Goal: Information Seeking & Learning: Learn about a topic

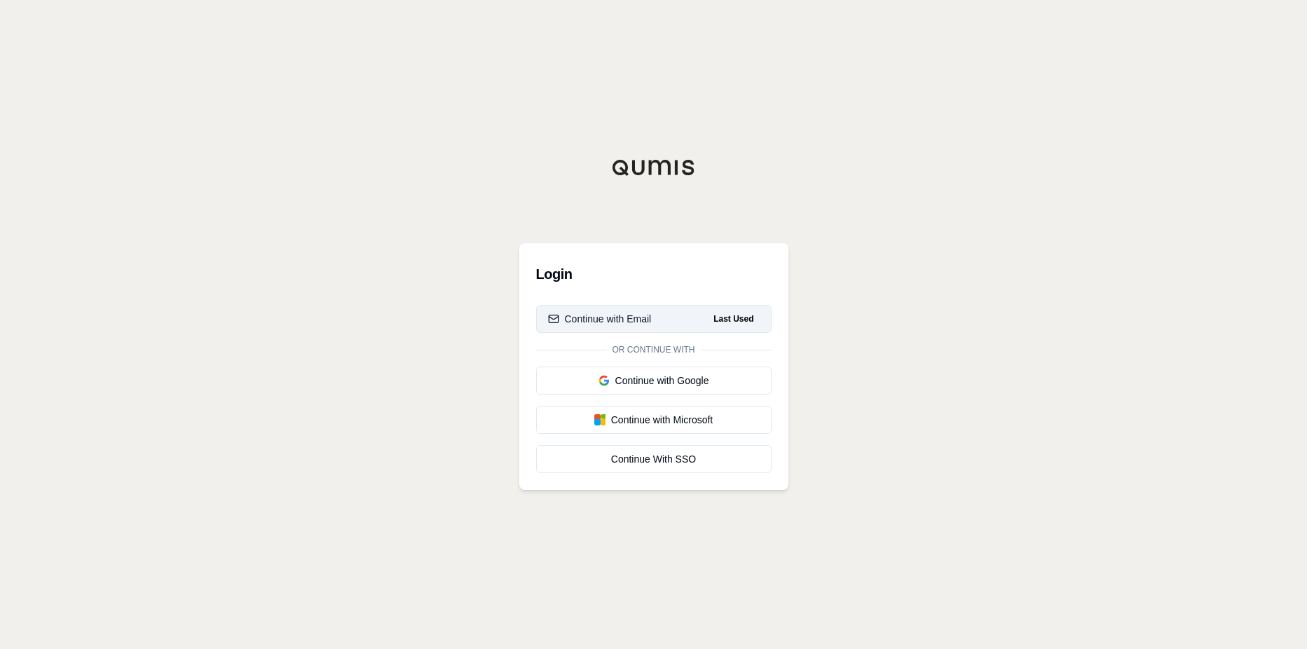
click at [648, 324] on div "Continue with Email" at bounding box center [600, 319] width 104 height 14
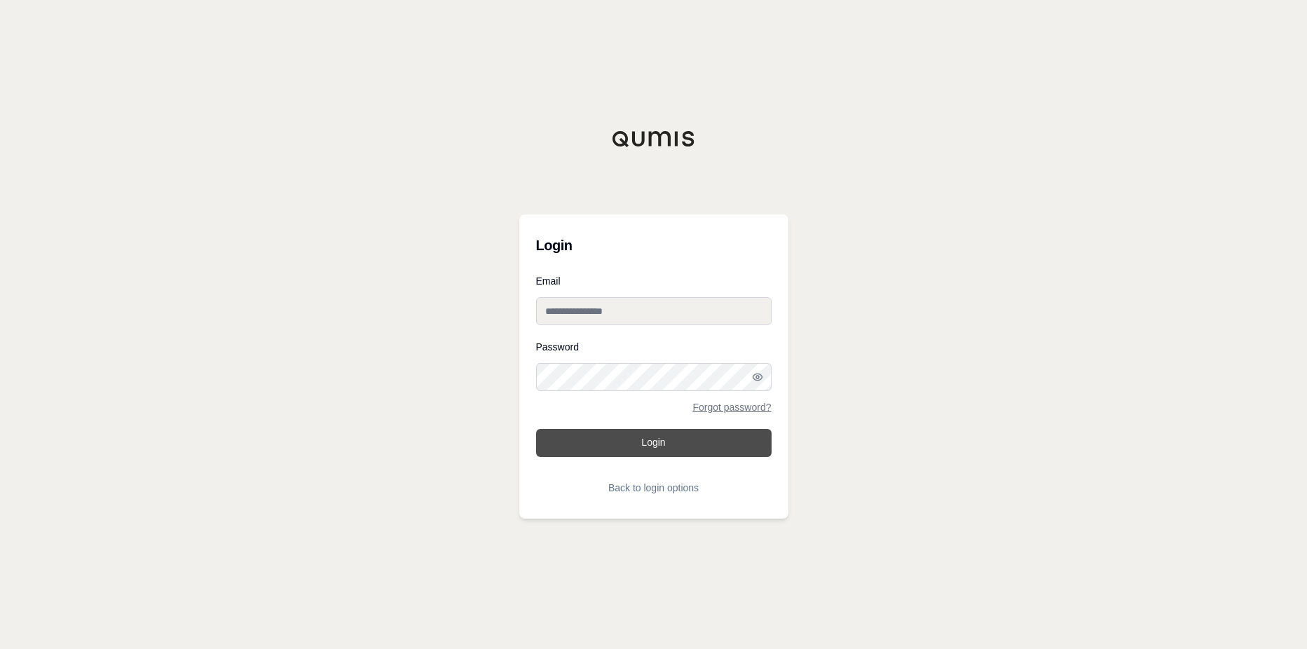
type input "**********"
click at [700, 453] on button "Login" at bounding box center [653, 443] width 235 height 28
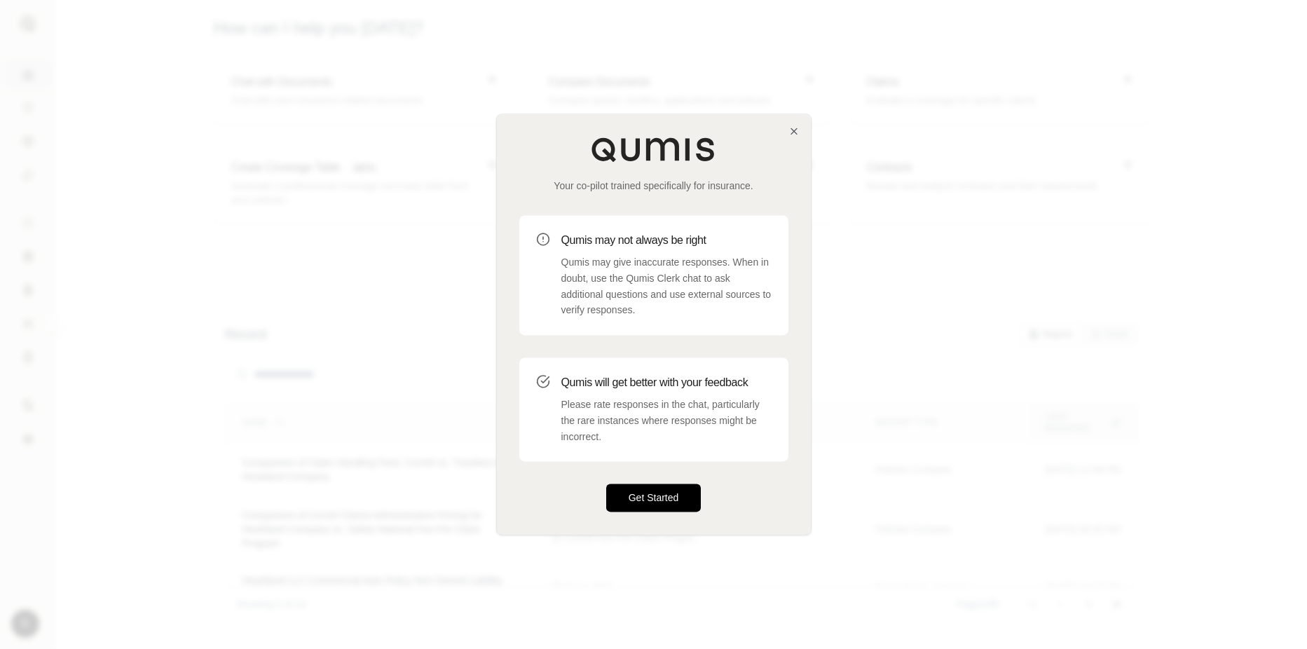
drag, startPoint x: 666, startPoint y: 495, endPoint x: 659, endPoint y: 493, distance: 7.3
click at [664, 495] on button "Get Started" at bounding box center [653, 498] width 95 height 28
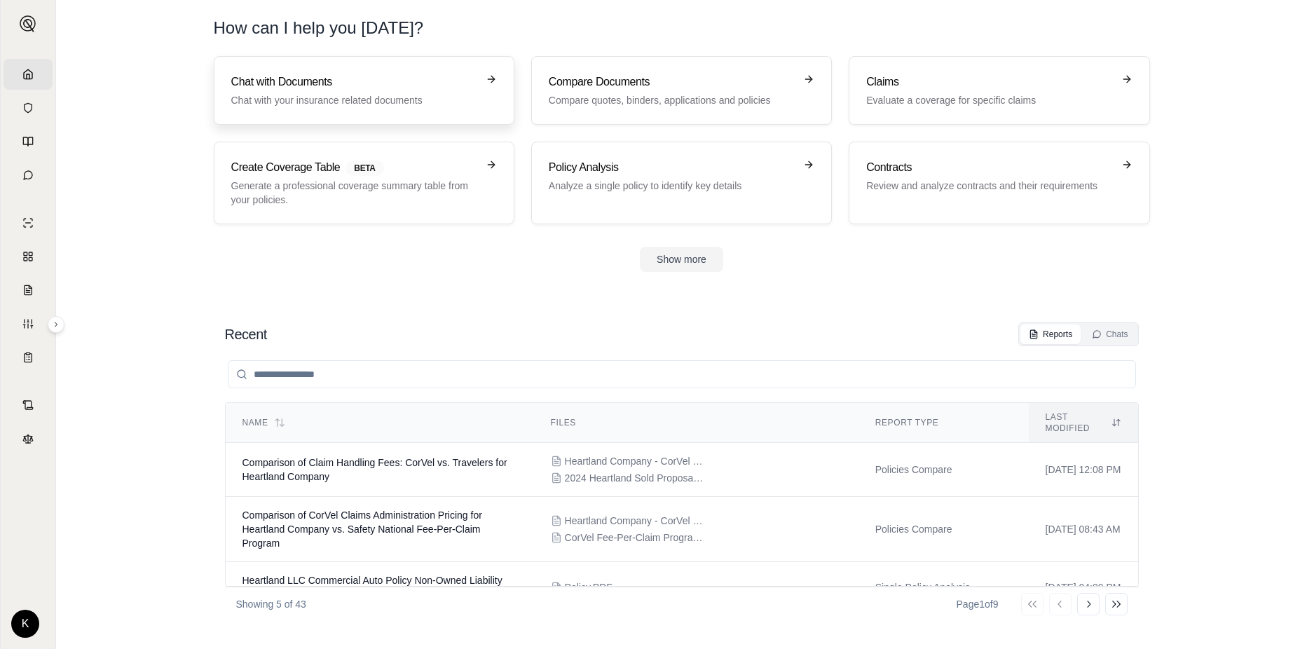
click at [355, 97] on p "Chat with your insurance related documents" at bounding box center [354, 100] width 246 height 14
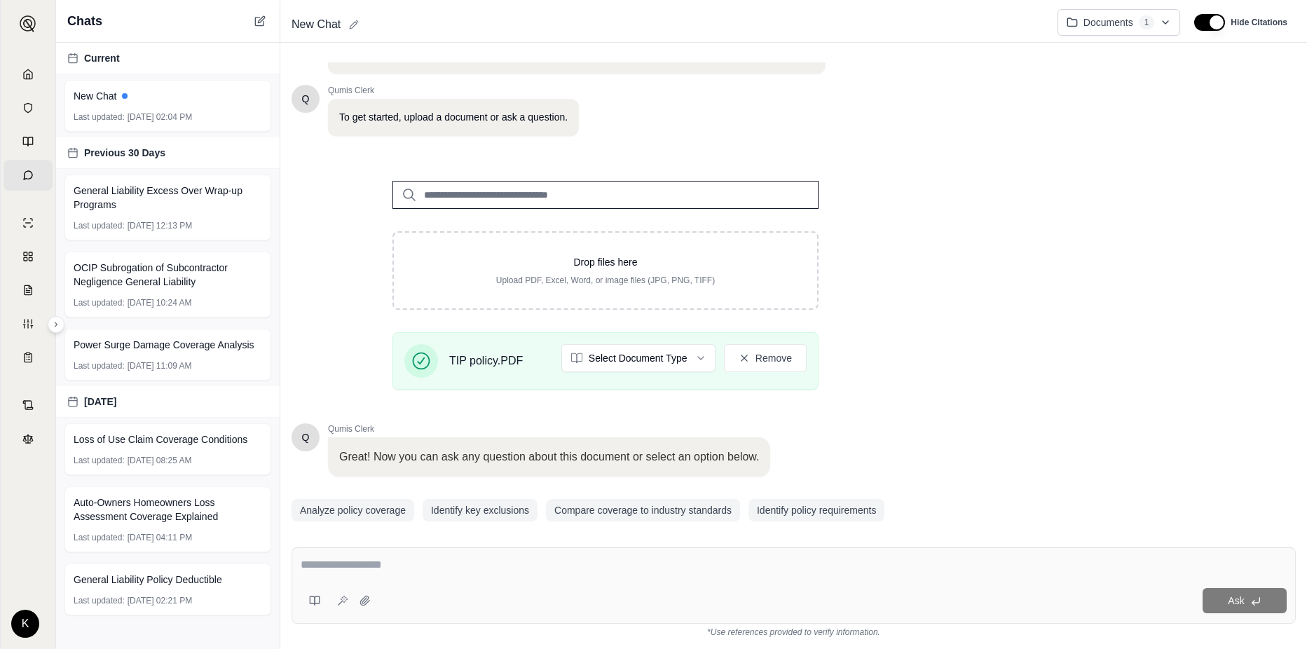
scroll to position [110, 0]
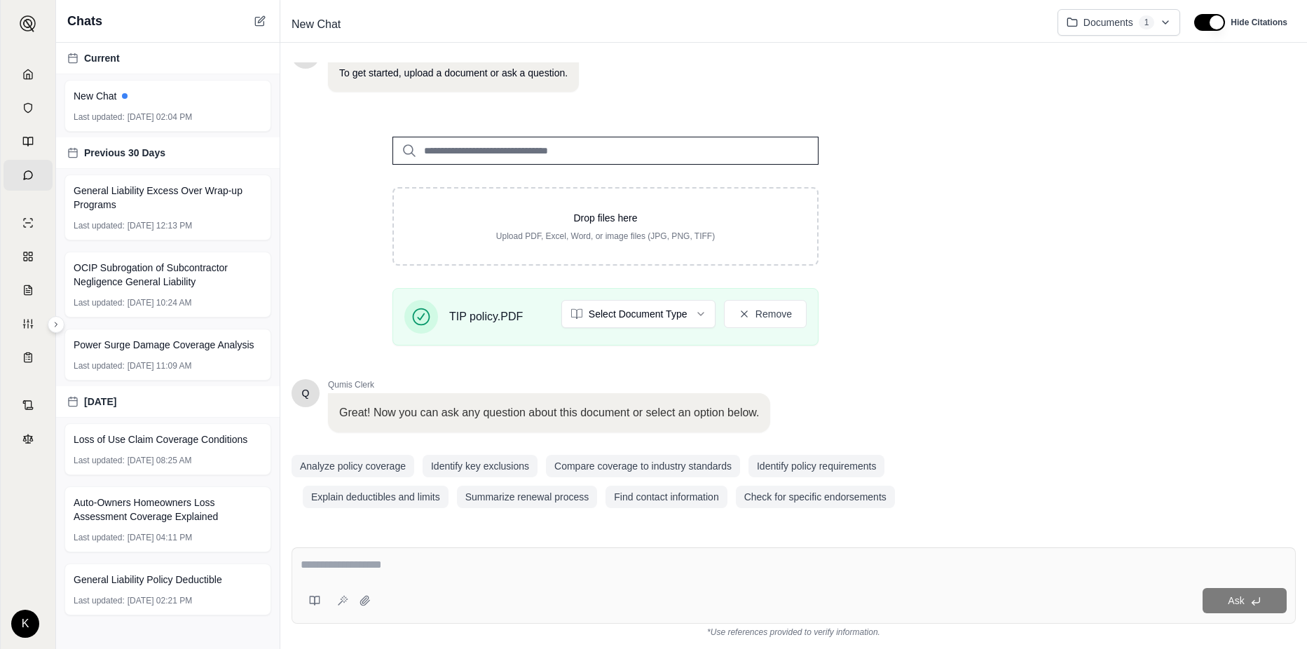
drag, startPoint x: 461, startPoint y: 558, endPoint x: 462, endPoint y: 550, distance: 7.7
click at [462, 558] on textarea at bounding box center [794, 564] width 986 height 17
click at [421, 566] on textarea at bounding box center [794, 564] width 986 height 17
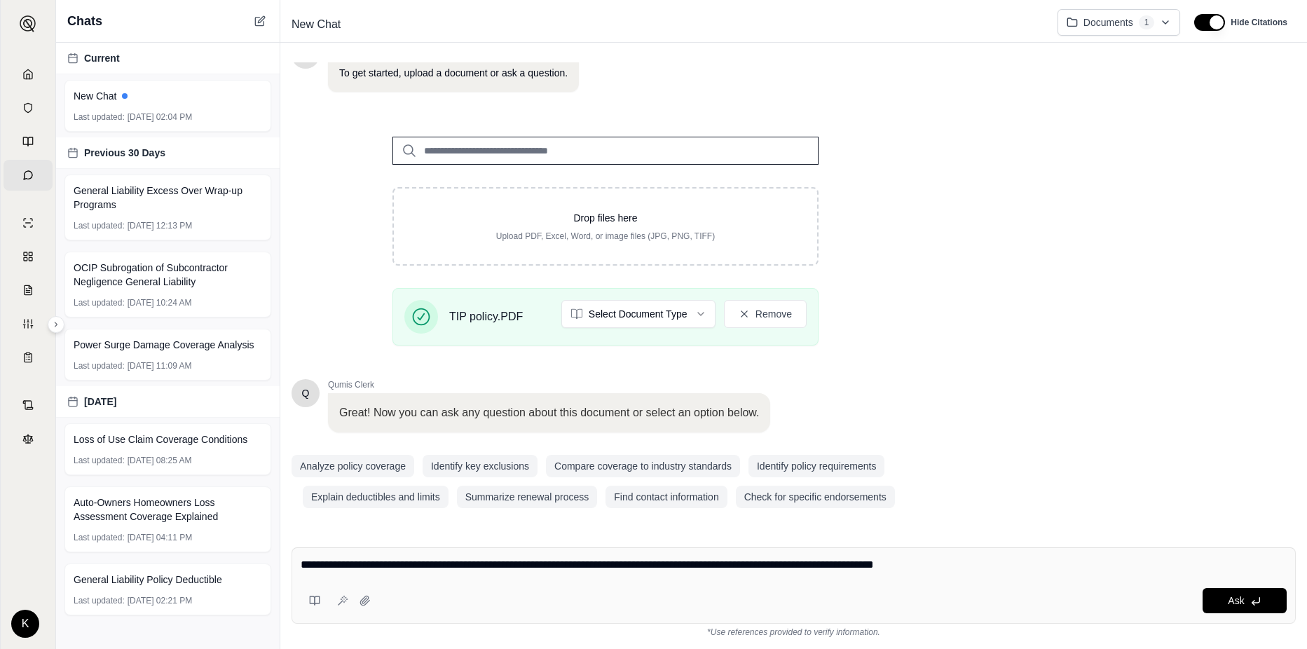
type textarea "**********"
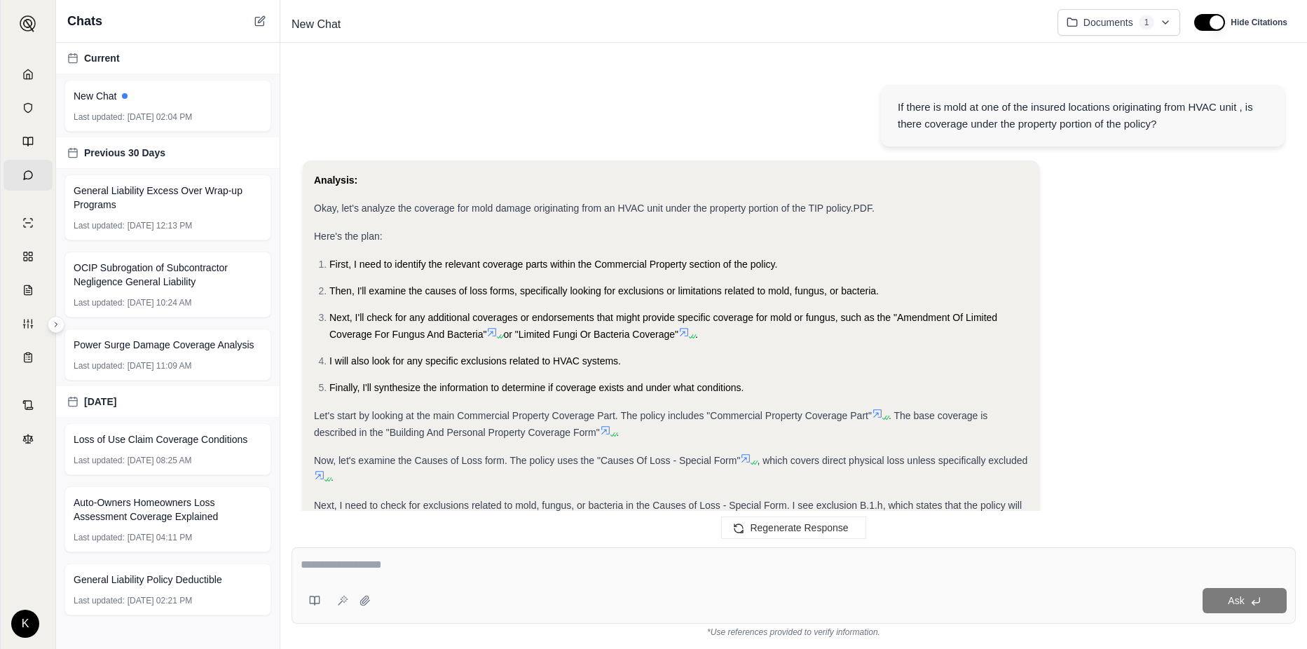
scroll to position [674, 0]
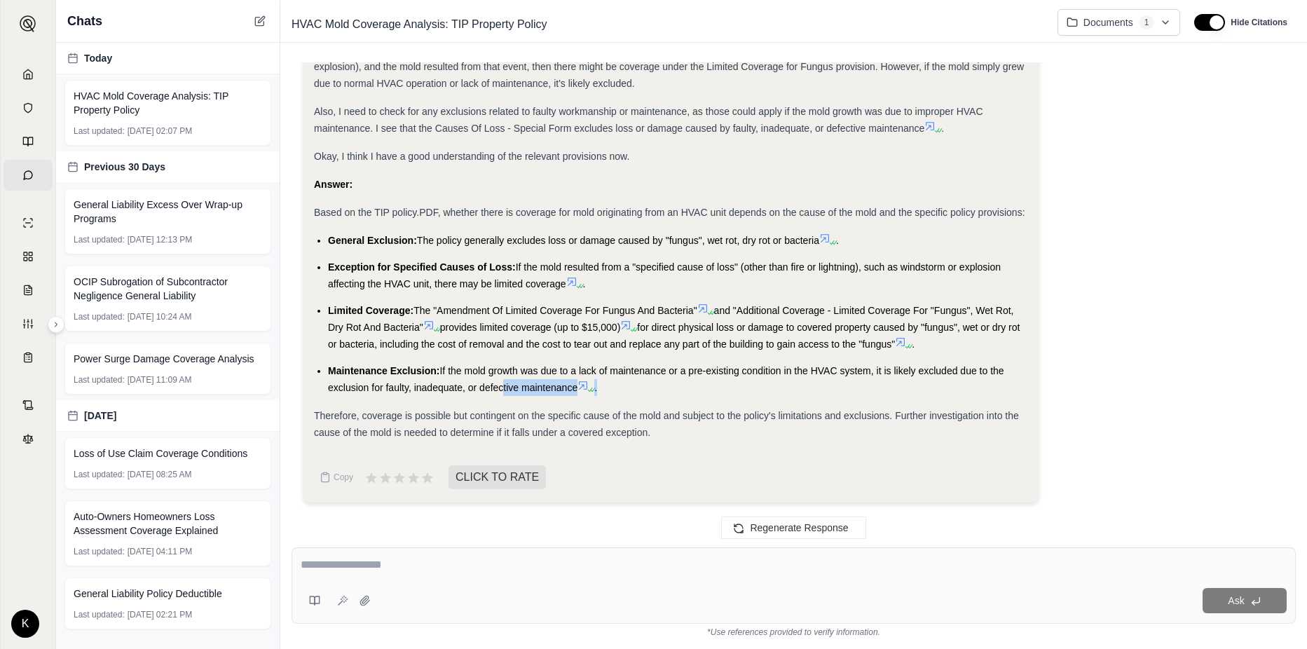
drag, startPoint x: 608, startPoint y: 384, endPoint x: 498, endPoint y: 388, distance: 109.4
click at [498, 388] on li "Maintenance Exclusion: If the mold growth was due to a lack of maintenance or a…" at bounding box center [678, 379] width 700 height 34
drag, startPoint x: 498, startPoint y: 388, endPoint x: 626, endPoint y: 386, distance: 127.5
click at [626, 386] on li "Maintenance Exclusion: If the mold growth was due to a lack of maintenance or a…" at bounding box center [678, 379] width 700 height 34
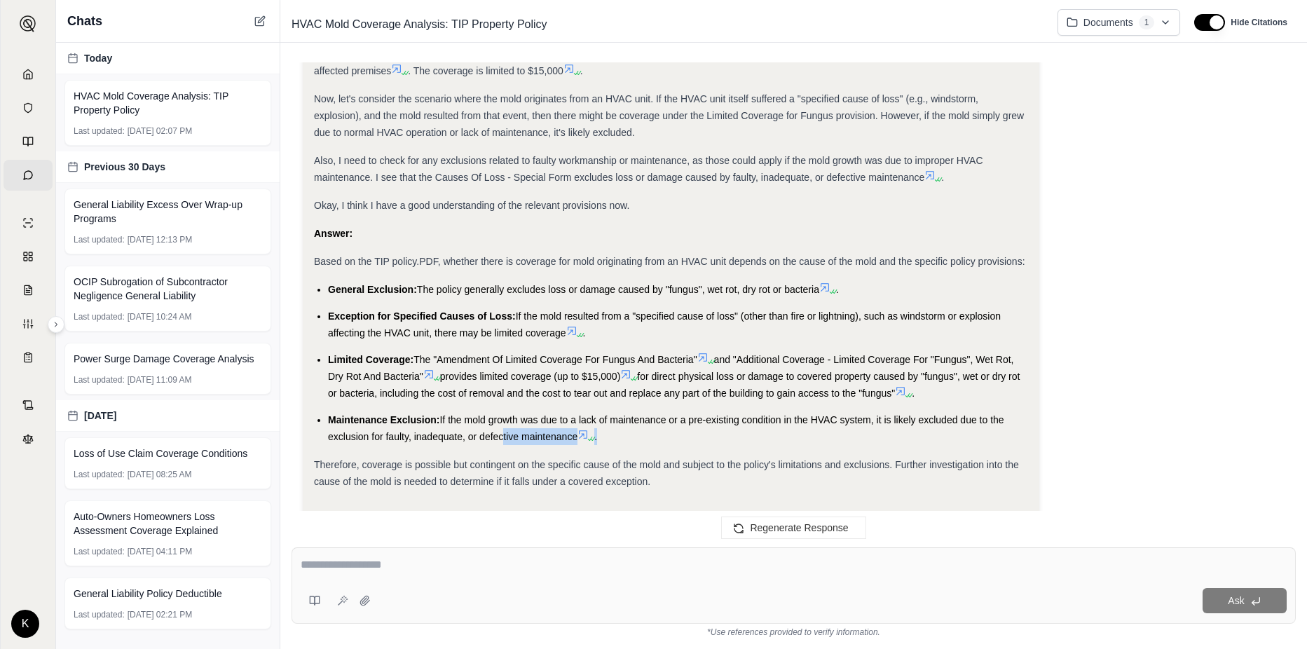
scroll to position [631, 0]
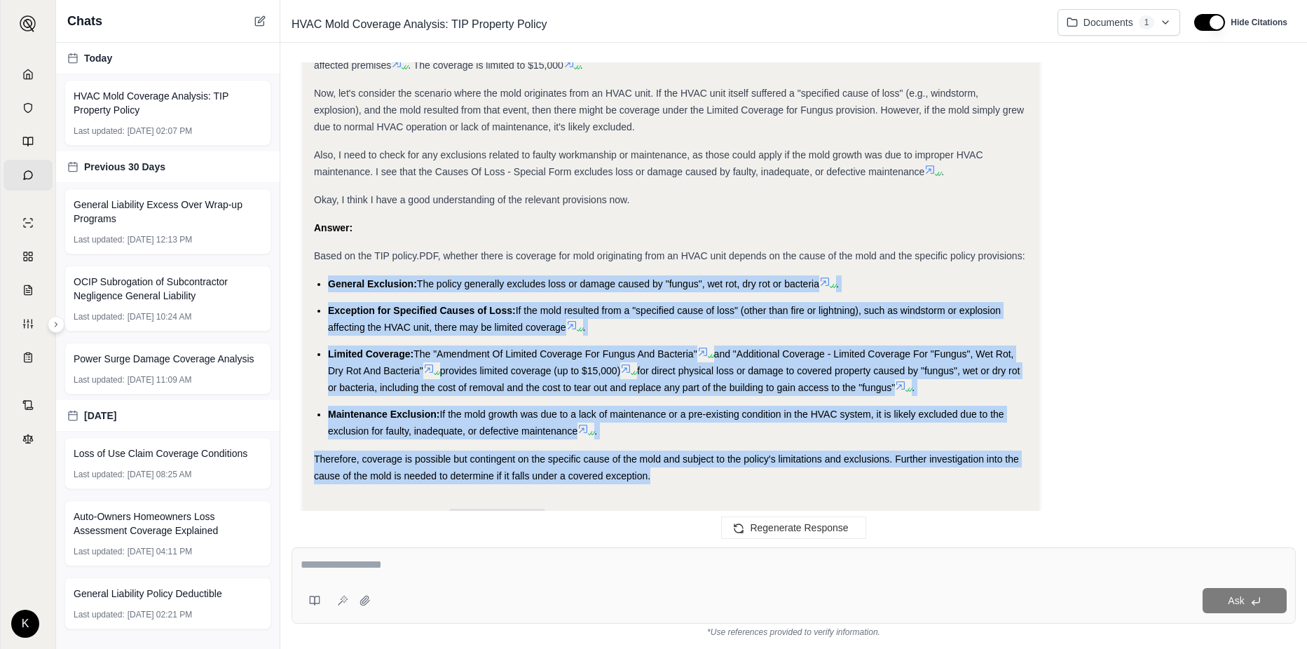
drag, startPoint x: 316, startPoint y: 286, endPoint x: 1021, endPoint y: 474, distance: 729.7
click at [1021, 474] on div "Analysis: Okay, let's analyze the coverage for mold damage originating from an …" at bounding box center [671, 12] width 714 height 943
copy div "General Exclusion: The policy generally excludes loss or damage caused by "fung…"
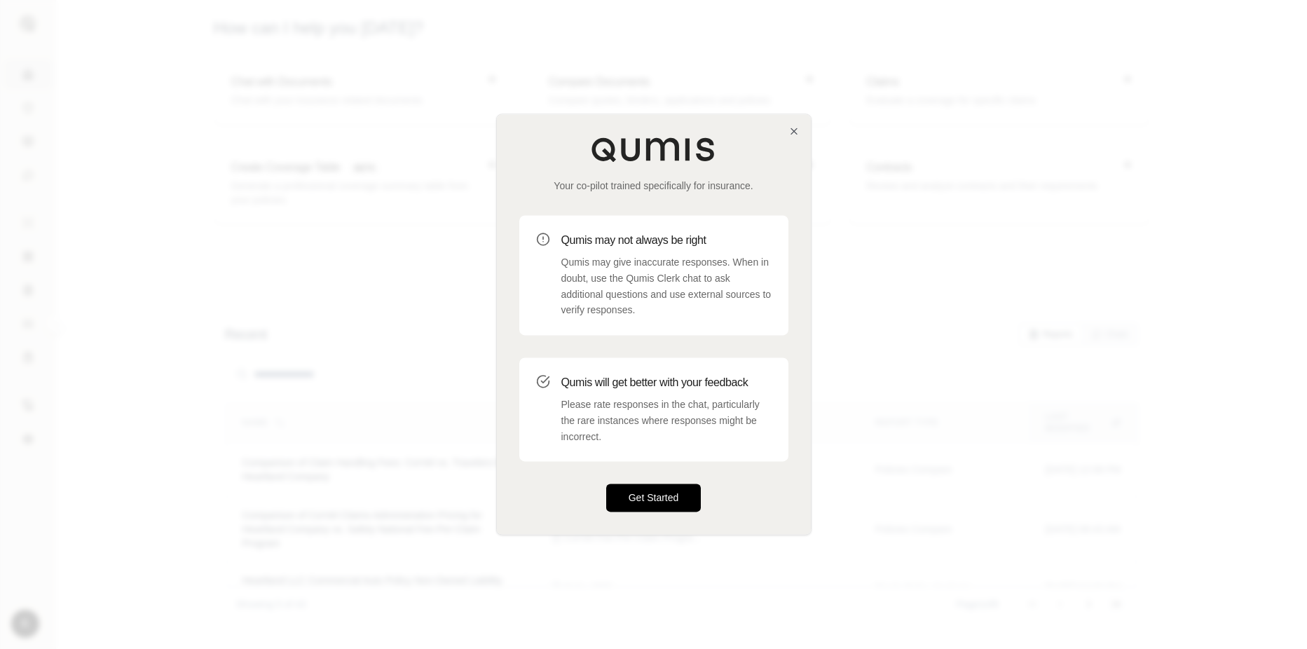
click at [644, 499] on button "Get Started" at bounding box center [653, 498] width 95 height 28
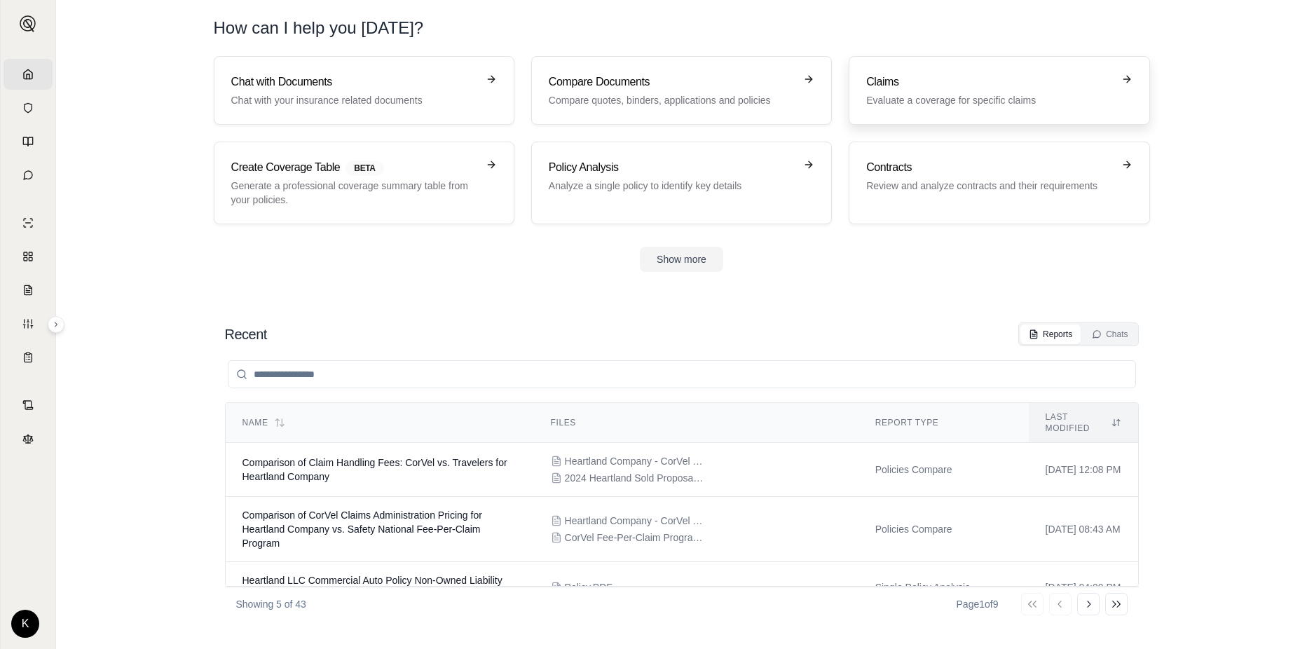
click at [926, 82] on h3 "Claims" at bounding box center [989, 82] width 246 height 17
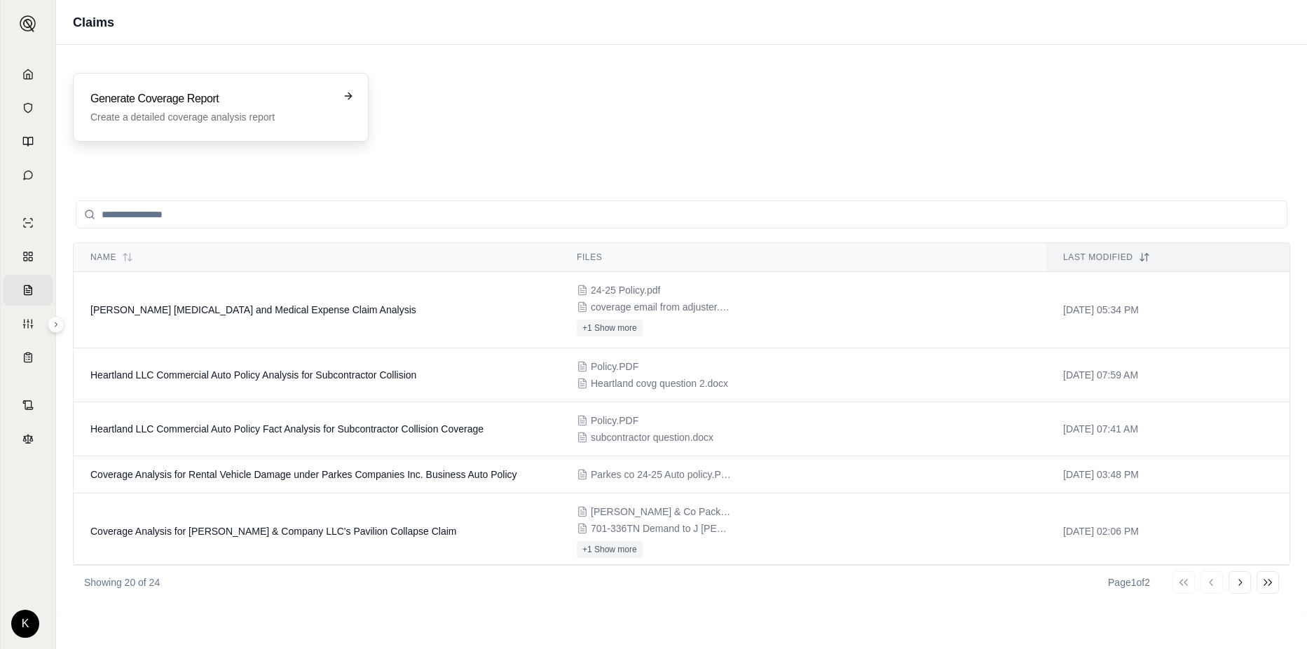
click at [230, 83] on div "Generate Coverage Report Create a detailed coverage analysis report" at bounding box center [221, 107] width 296 height 69
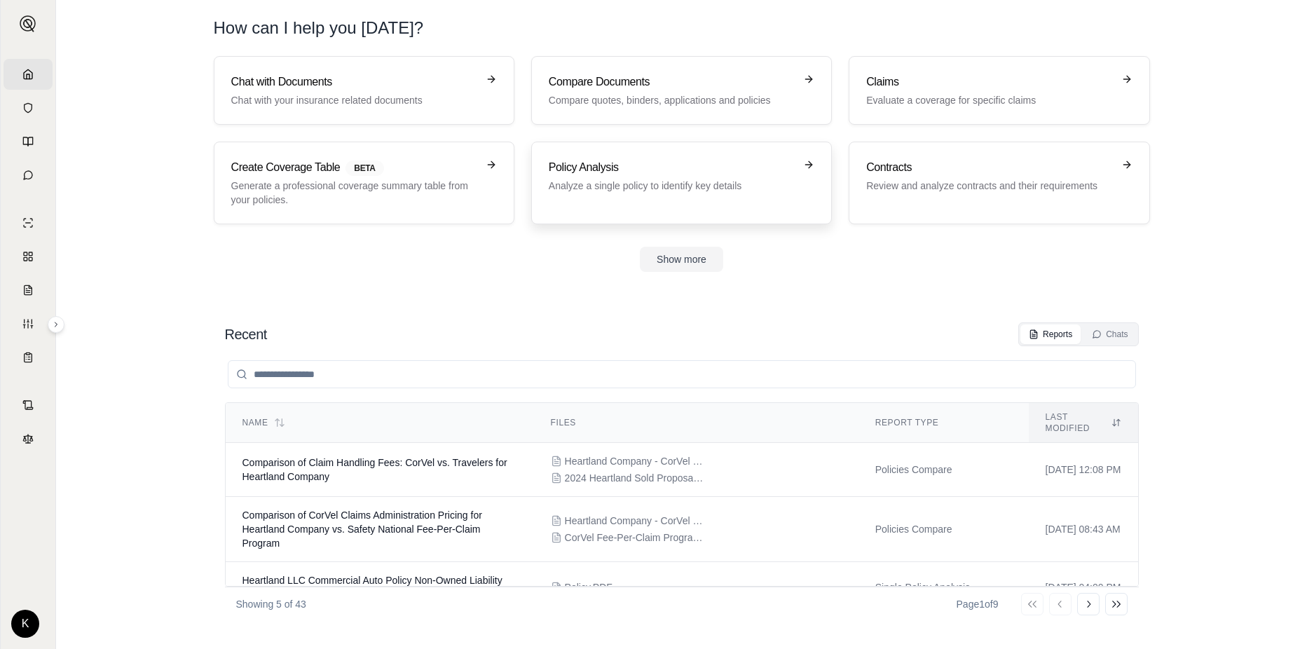
click at [557, 170] on h3 "Policy Analysis" at bounding box center [672, 167] width 246 height 17
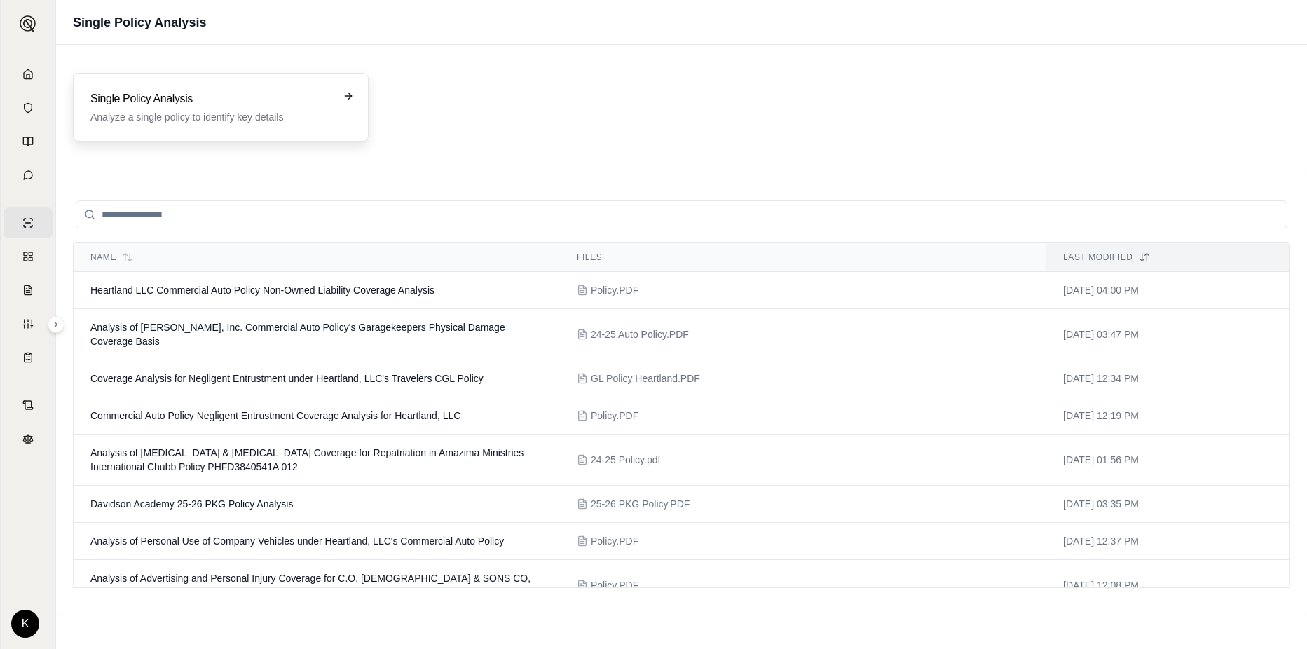
click at [286, 125] on div "Single Policy Analysis Analyze a single policy to identify key details" at bounding box center [221, 107] width 296 height 69
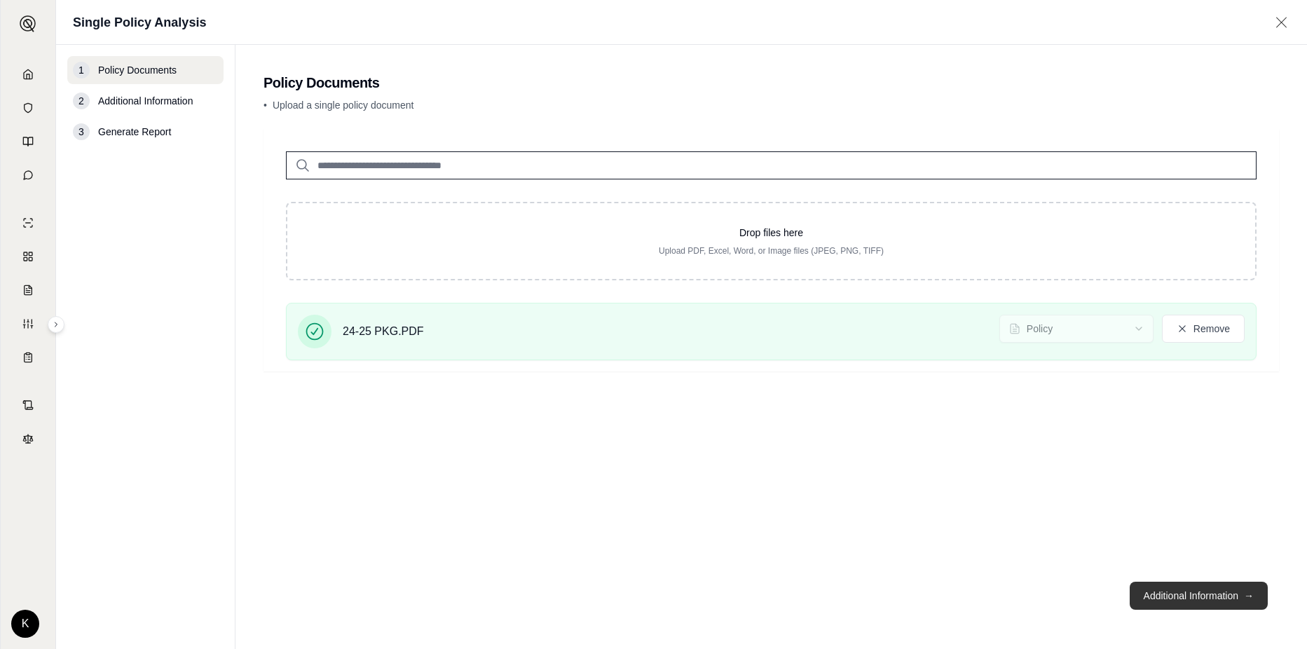
click at [1200, 594] on button "Additional Information →" at bounding box center [1199, 596] width 138 height 28
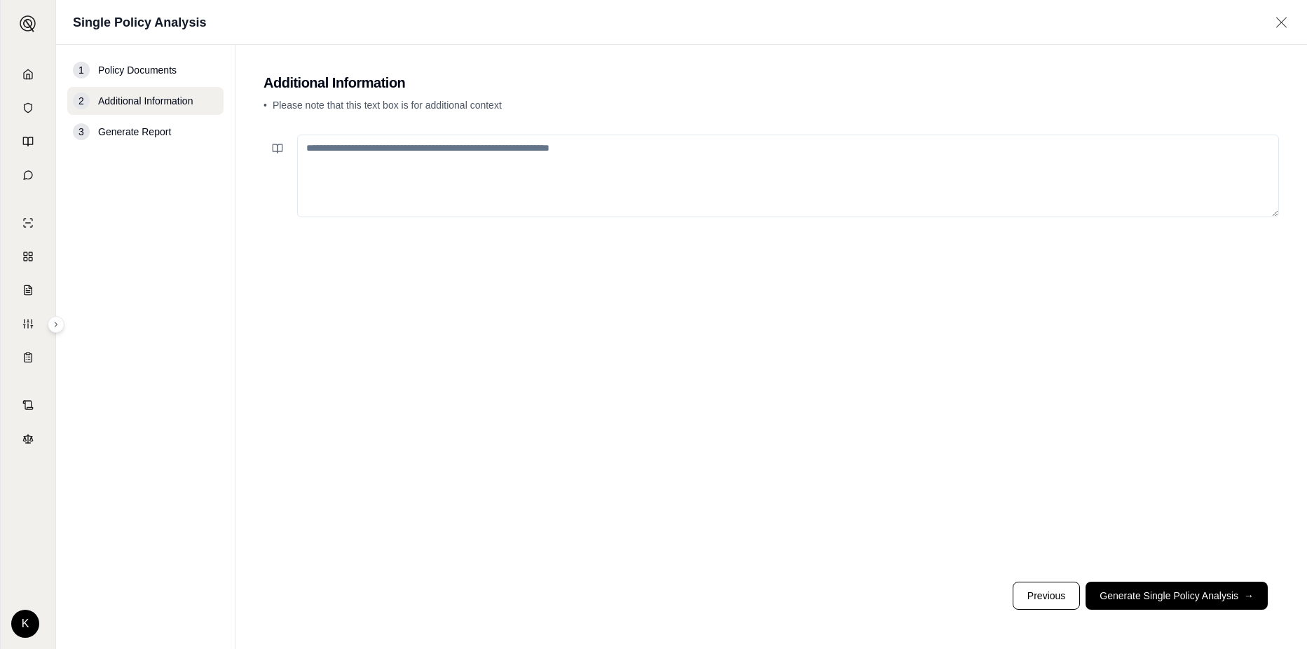
click at [639, 151] on textarea at bounding box center [788, 176] width 982 height 83
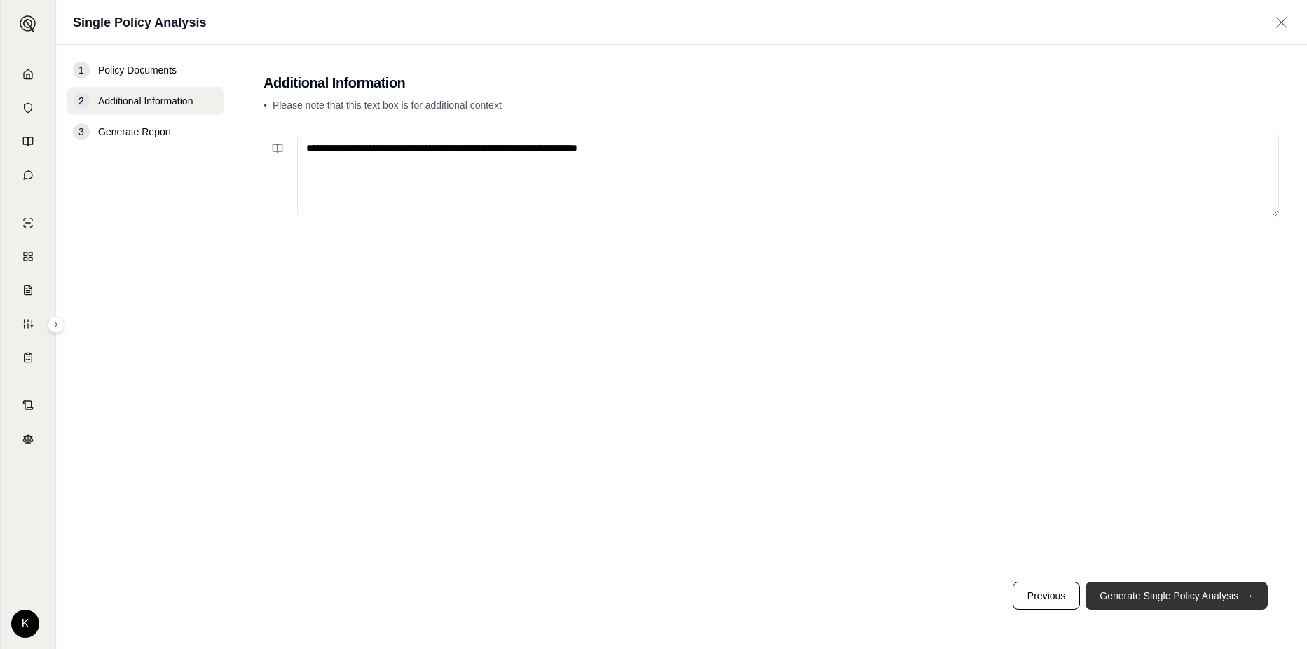
type textarea "**********"
click at [1157, 589] on button "Generate Single Policy Analysis →" at bounding box center [1176, 596] width 182 height 28
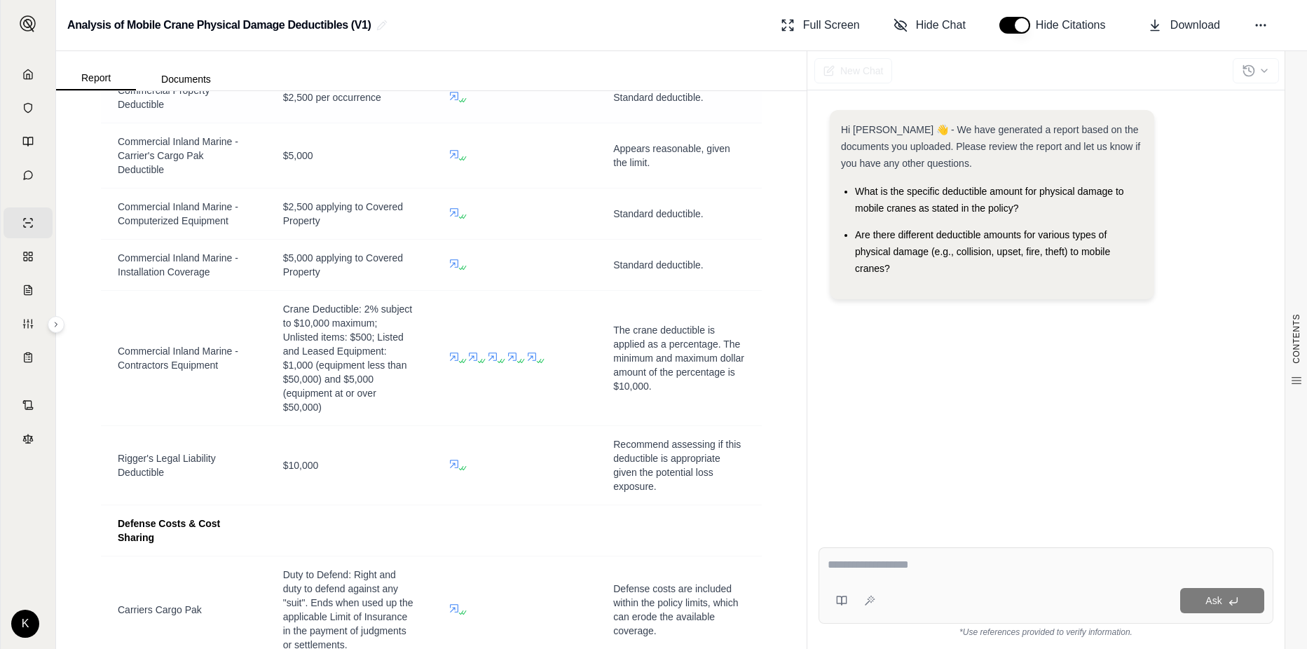
scroll to position [2593, 0]
click at [980, 205] on span "What is the specific deductible amount for physical damage to mobile cranes as …" at bounding box center [989, 200] width 269 height 28
drag, startPoint x: 1018, startPoint y: 205, endPoint x: 855, endPoint y: 192, distance: 163.8
click at [855, 192] on span "What is the specific deductible amount for physical damage to mobile cranes as …" at bounding box center [989, 200] width 269 height 28
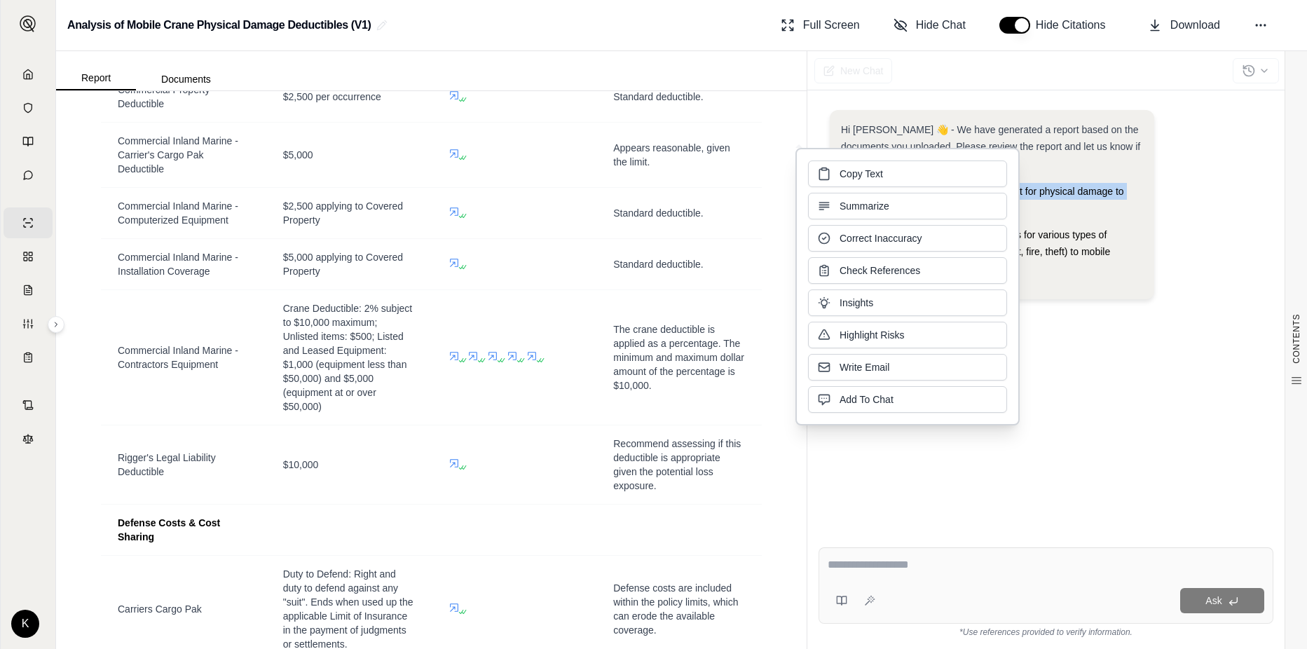
drag, startPoint x: 855, startPoint y: 192, endPoint x: 847, endPoint y: 188, distance: 8.5
click at [847, 178] on span "Copy Text" at bounding box center [860, 174] width 43 height 14
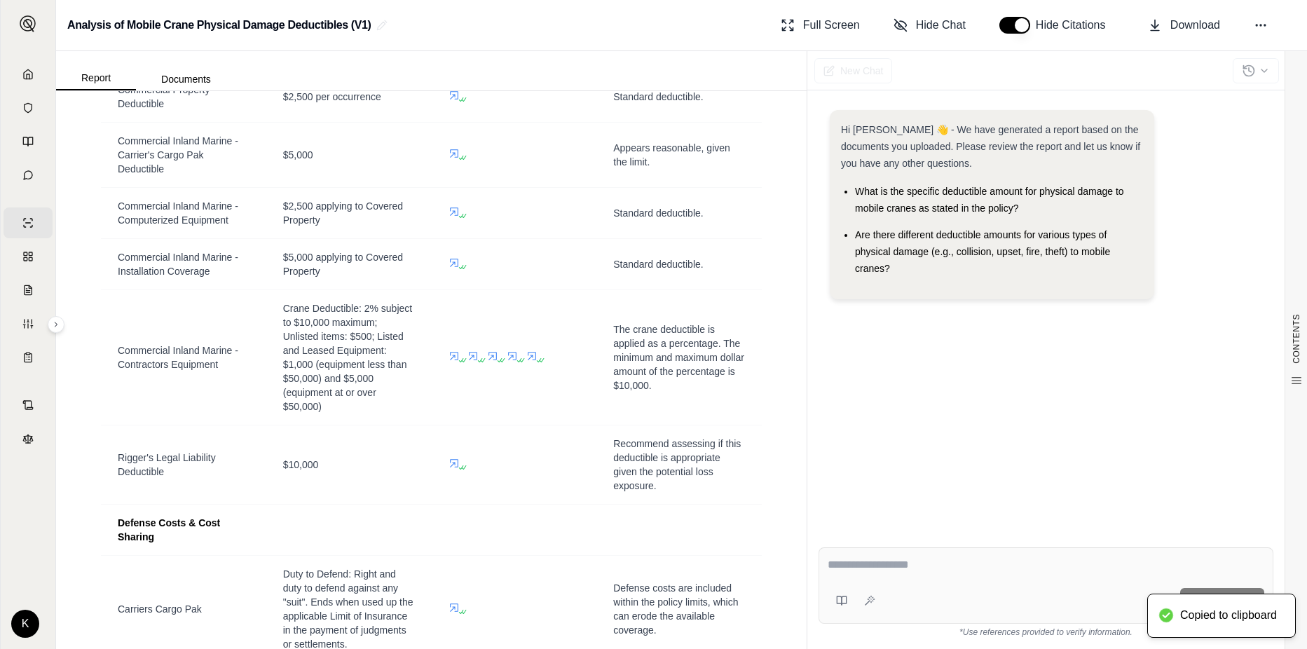
click at [898, 570] on textarea at bounding box center [1046, 564] width 437 height 17
paste textarea "**********"
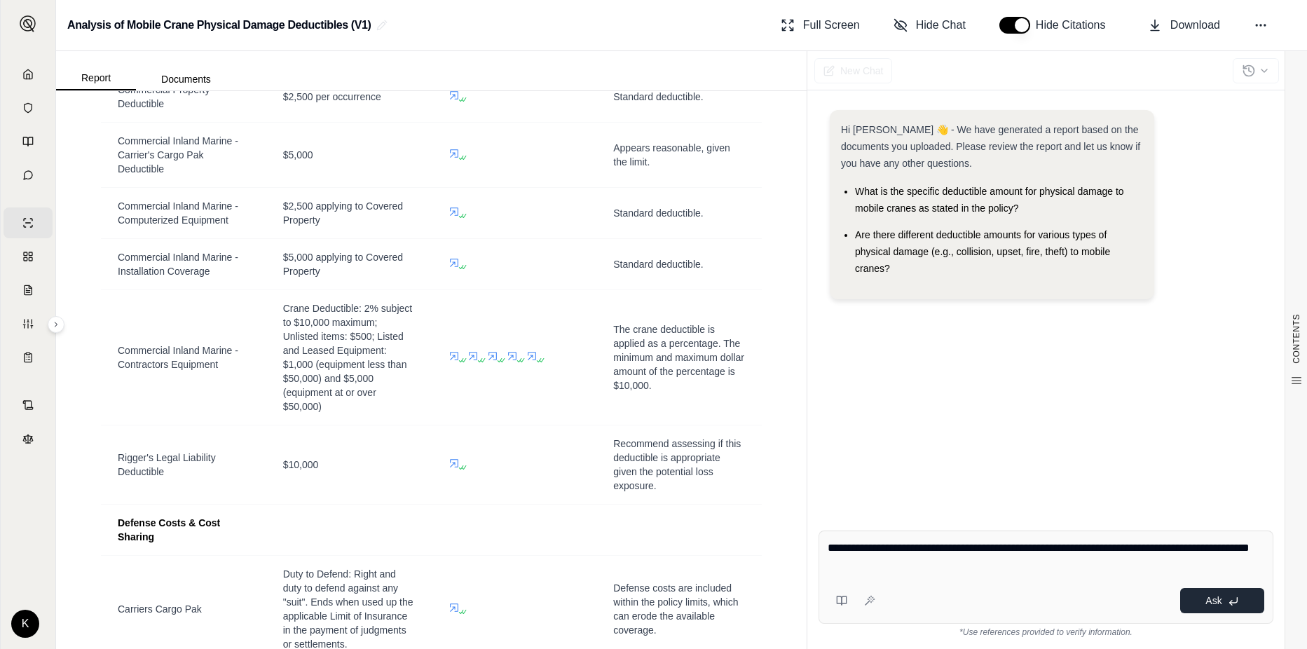
type textarea "**********"
click at [1214, 605] on span "Ask" at bounding box center [1213, 600] width 16 height 11
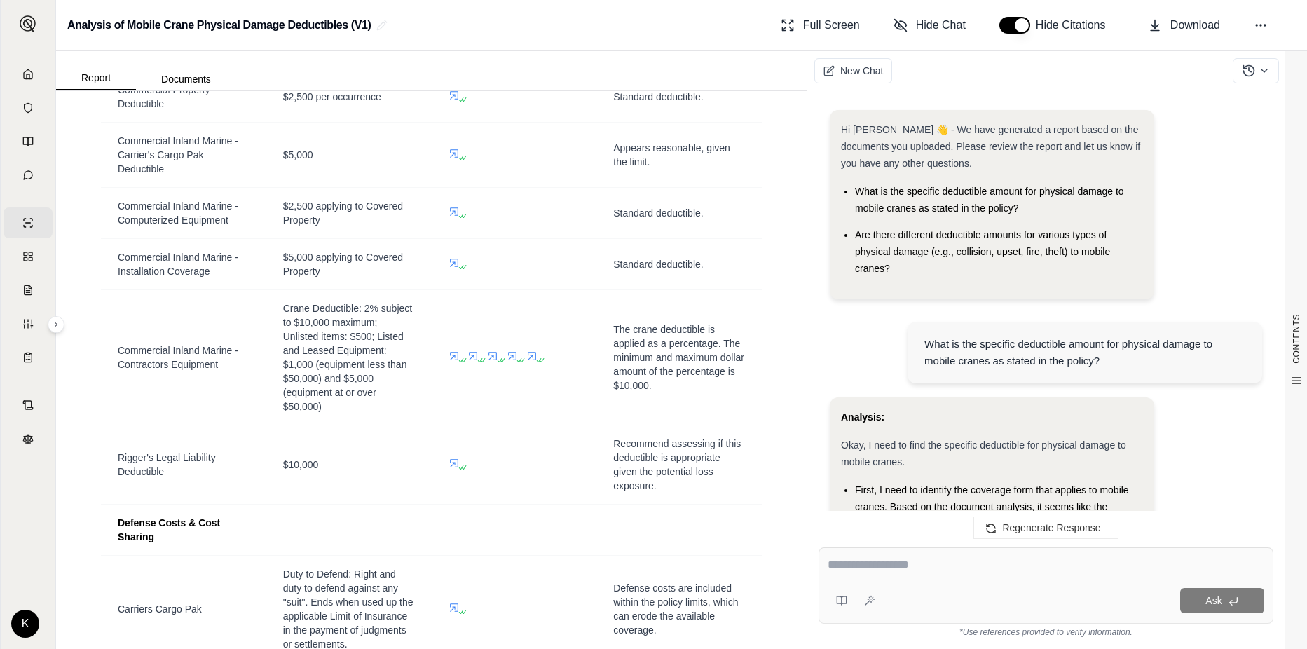
scroll to position [1107, 0]
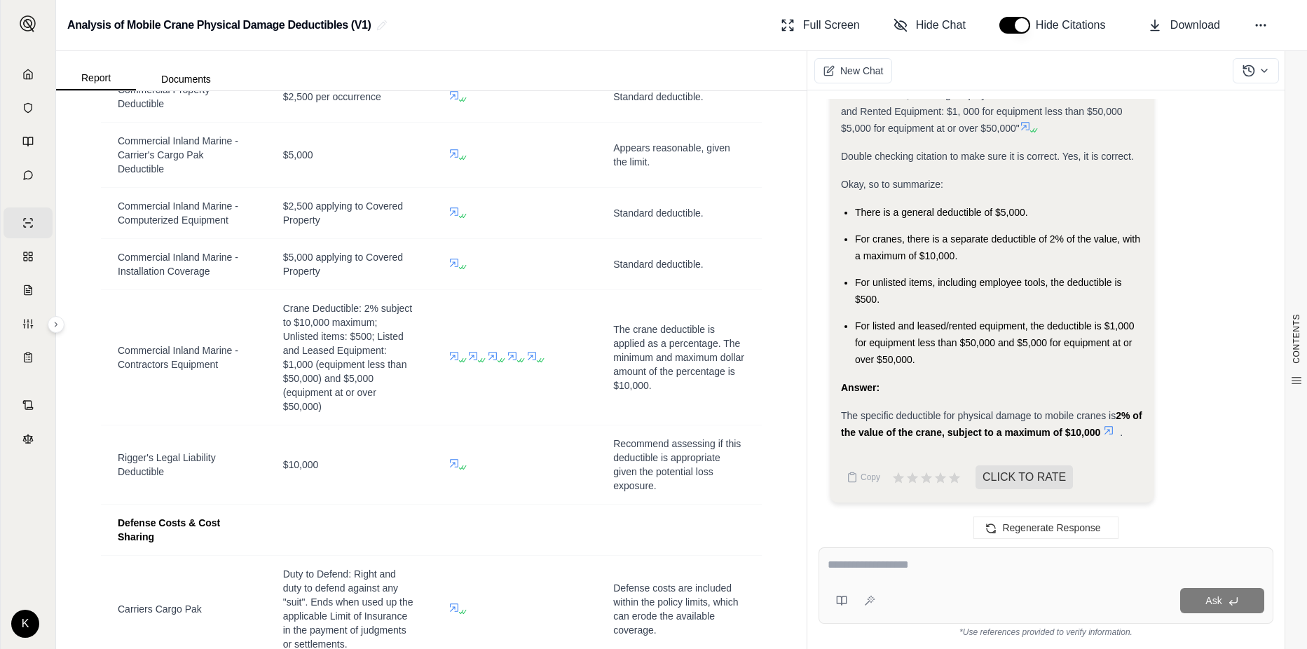
click at [931, 570] on textarea at bounding box center [1046, 564] width 437 height 17
type textarea "**********"
click at [1192, 605] on button "Ask" at bounding box center [1222, 600] width 84 height 25
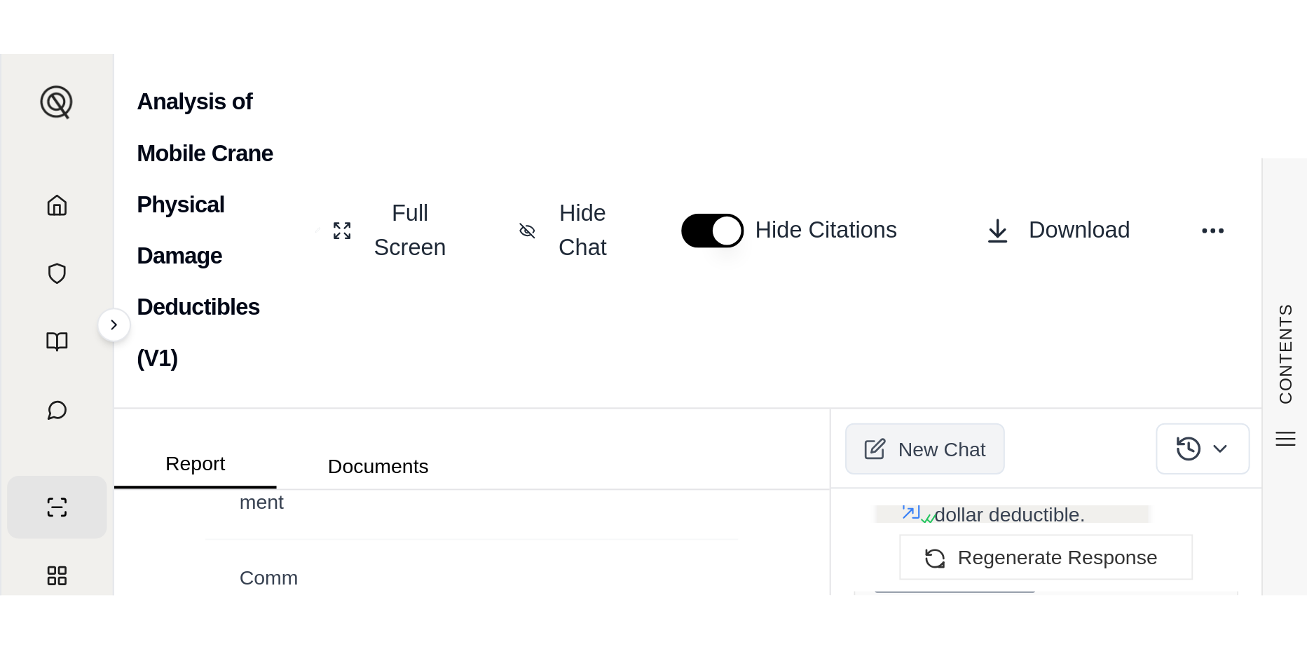
scroll to position [2593, 0]
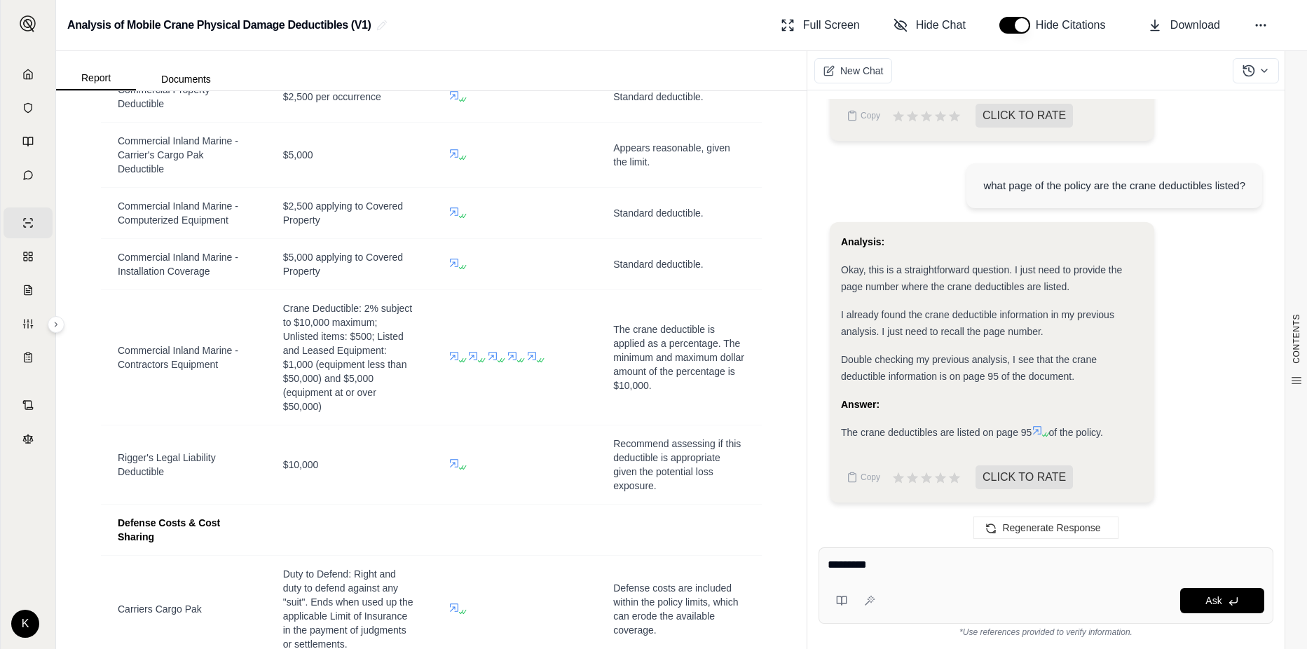
type textarea "**********"
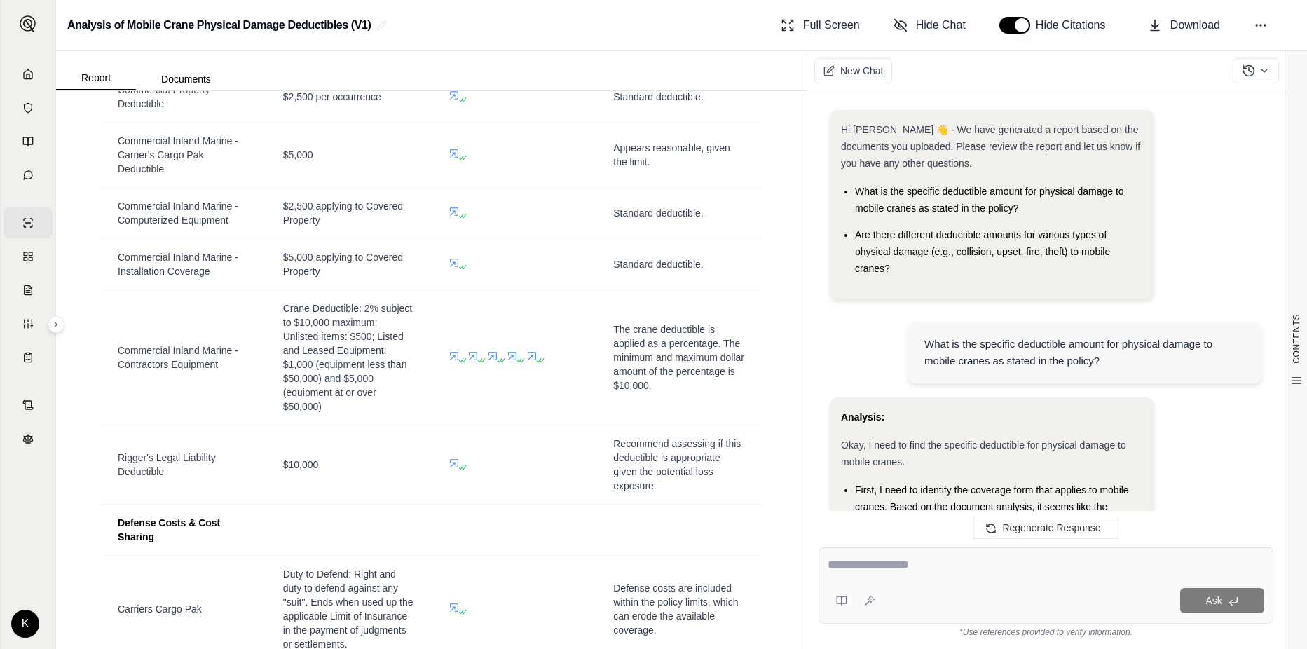
scroll to position [1741, 0]
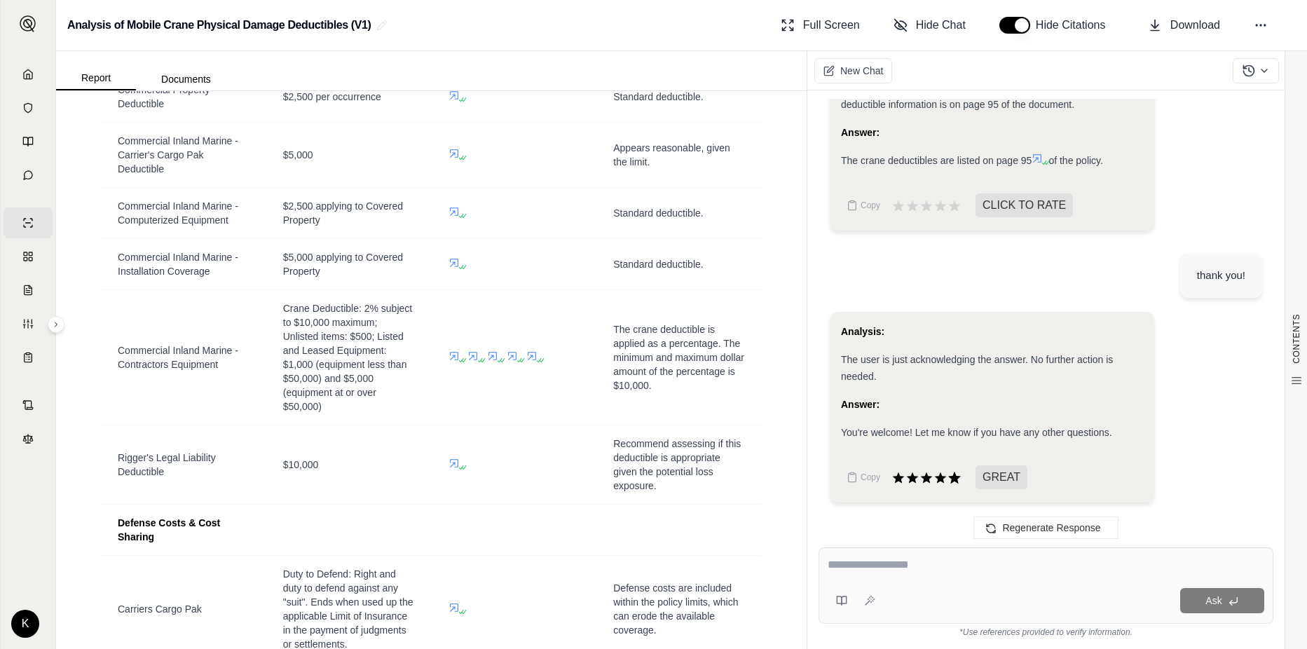
click at [949, 479] on icon at bounding box center [954, 477] width 15 height 15
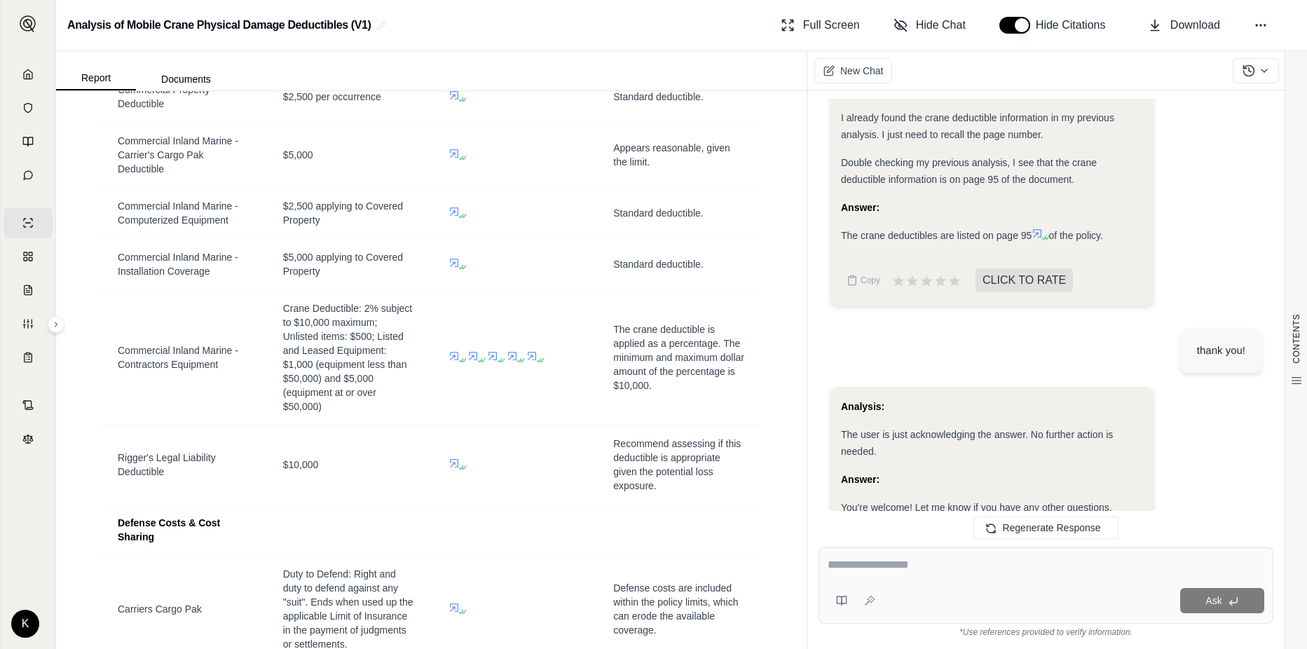
scroll to position [1576, 0]
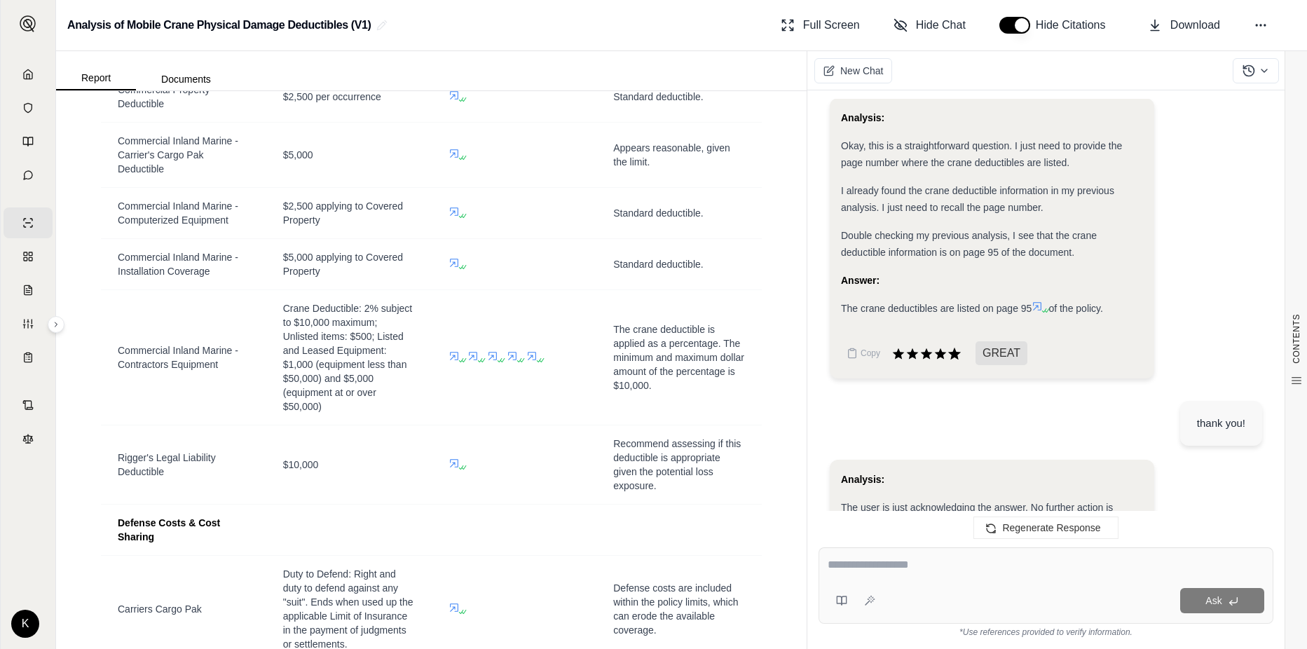
click at [949, 362] on icon at bounding box center [954, 353] width 15 height 15
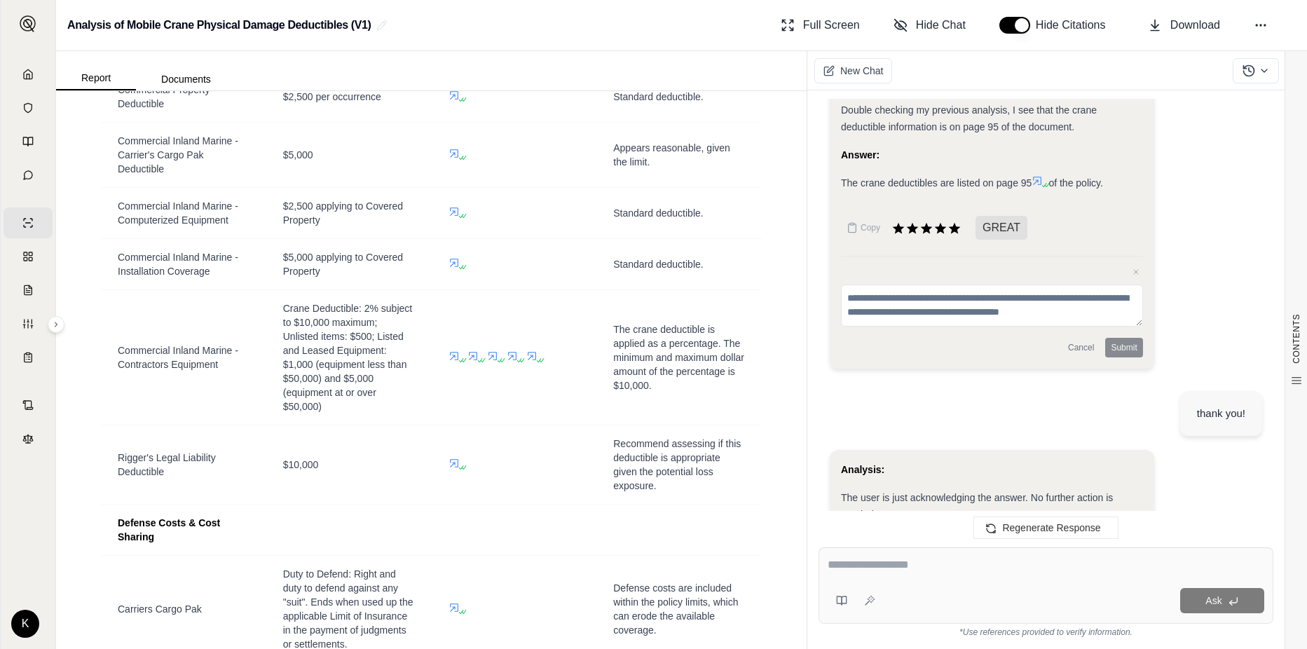
scroll to position [1712, 0]
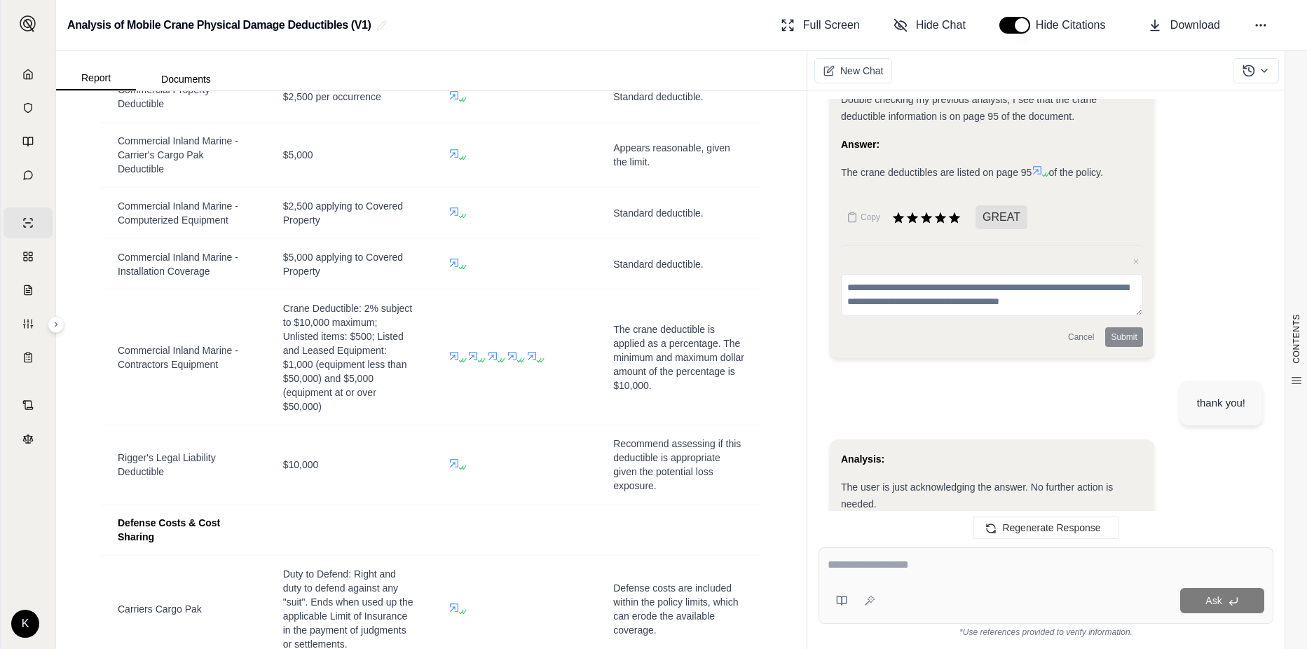
click at [1217, 319] on div "Analysis: Okay, this is a straightforward question. I just need to provide the …" at bounding box center [1046, 165] width 432 height 407
